Goal: Information Seeking & Learning: Learn about a topic

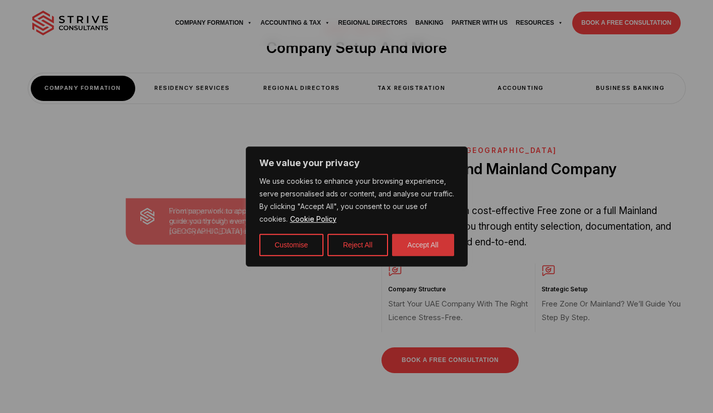
click at [432, 243] on button "Accept All" at bounding box center [423, 245] width 62 height 22
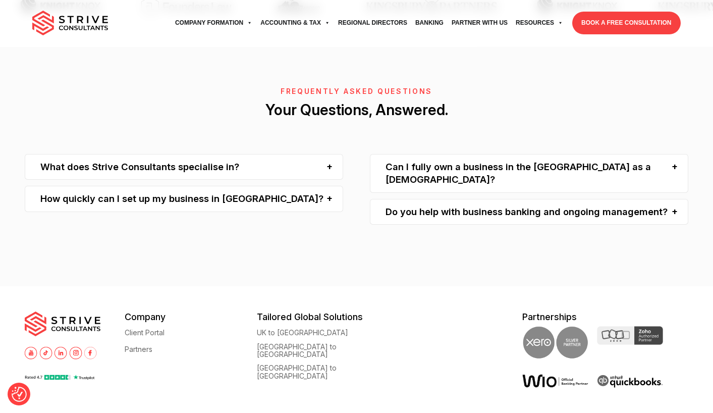
scroll to position [2862, 0]
click at [547, 154] on div "Can I fully own a business in the [GEOGRAPHIC_DATA] as a [DEMOGRAPHIC_DATA]?" at bounding box center [529, 173] width 318 height 39
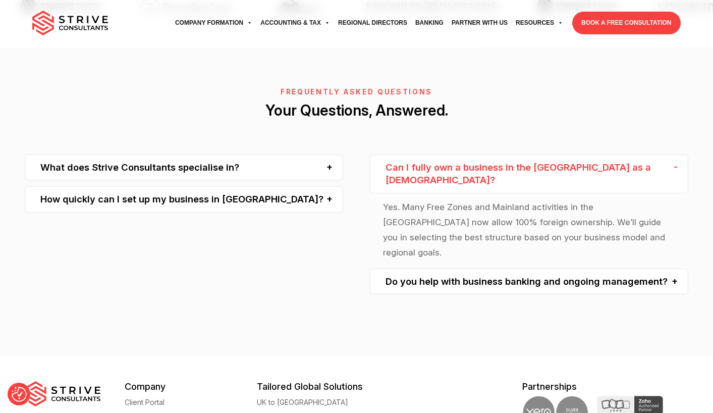
click at [214, 154] on div "What does Strive Consultants specialise in?" at bounding box center [184, 167] width 318 height 26
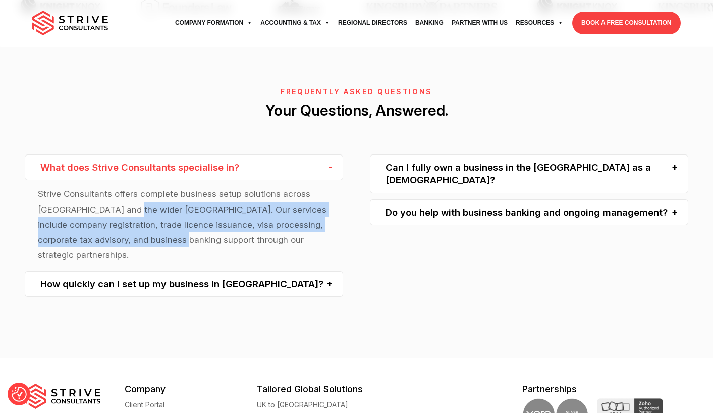
drag, startPoint x: 131, startPoint y: 169, endPoint x: 188, endPoint y: 195, distance: 63.2
click at [188, 195] on p "Strive Consultants offers complete business setup solutions across [GEOGRAPHIC_…" at bounding box center [184, 224] width 292 height 76
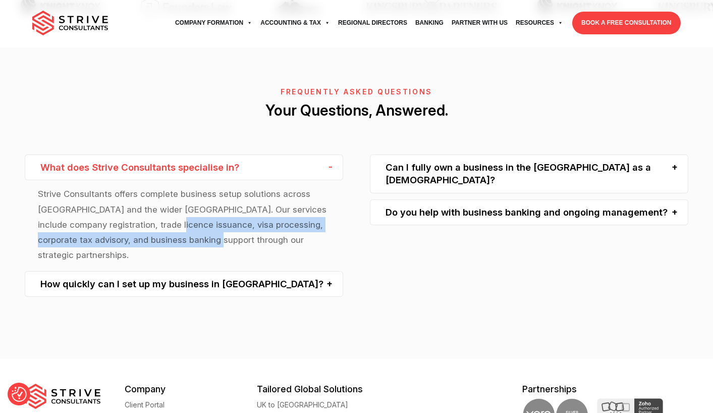
drag, startPoint x: 216, startPoint y: 197, endPoint x: 169, endPoint y: 177, distance: 51.4
click at [169, 186] on p "Strive Consultants offers complete business setup solutions across [GEOGRAPHIC_…" at bounding box center [184, 224] width 292 height 76
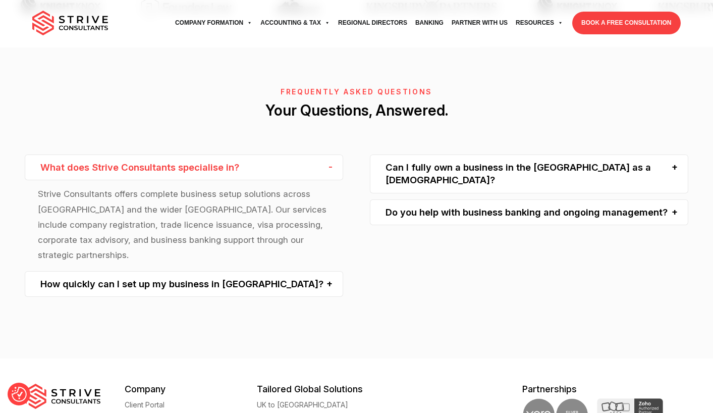
click at [229, 271] on div "How quickly can I set up my business in [GEOGRAPHIC_DATA]?" at bounding box center [184, 284] width 318 height 26
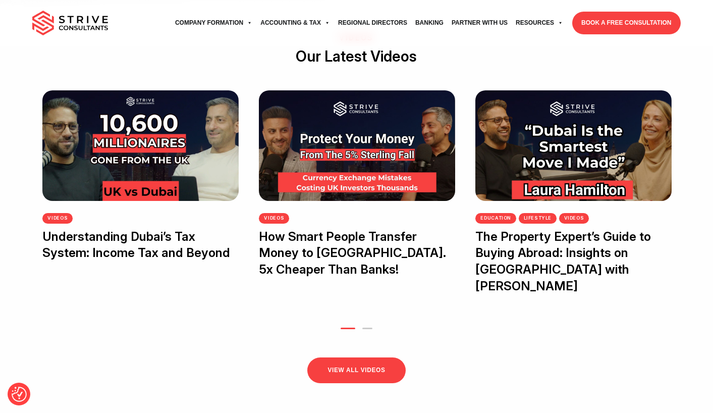
scroll to position [1851, 0]
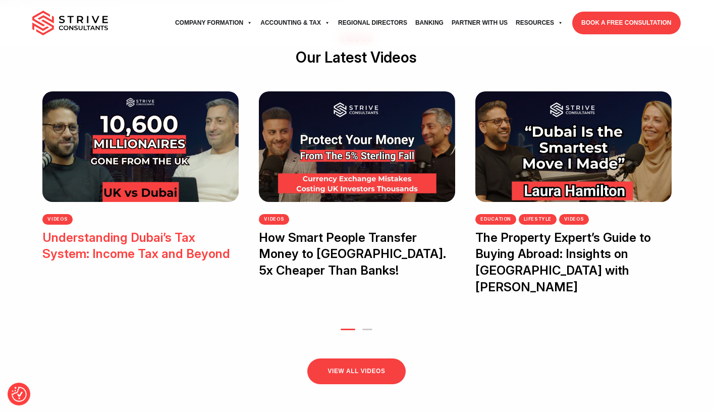
click at [104, 245] on h3 "Understanding Dubai’s Tax System: Income Tax and Beyond" at bounding box center [140, 246] width 196 height 33
click at [105, 259] on link "Understanding Dubai’s Tax System: Income Tax and Beyond" at bounding box center [136, 245] width 188 height 31
click at [106, 256] on link "Understanding Dubai’s Tax System: Income Tax and Beyond" at bounding box center [136, 245] width 188 height 31
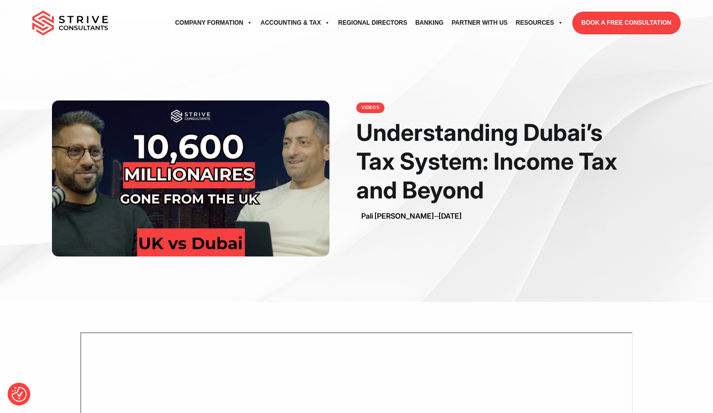
scroll to position [-8, 0]
